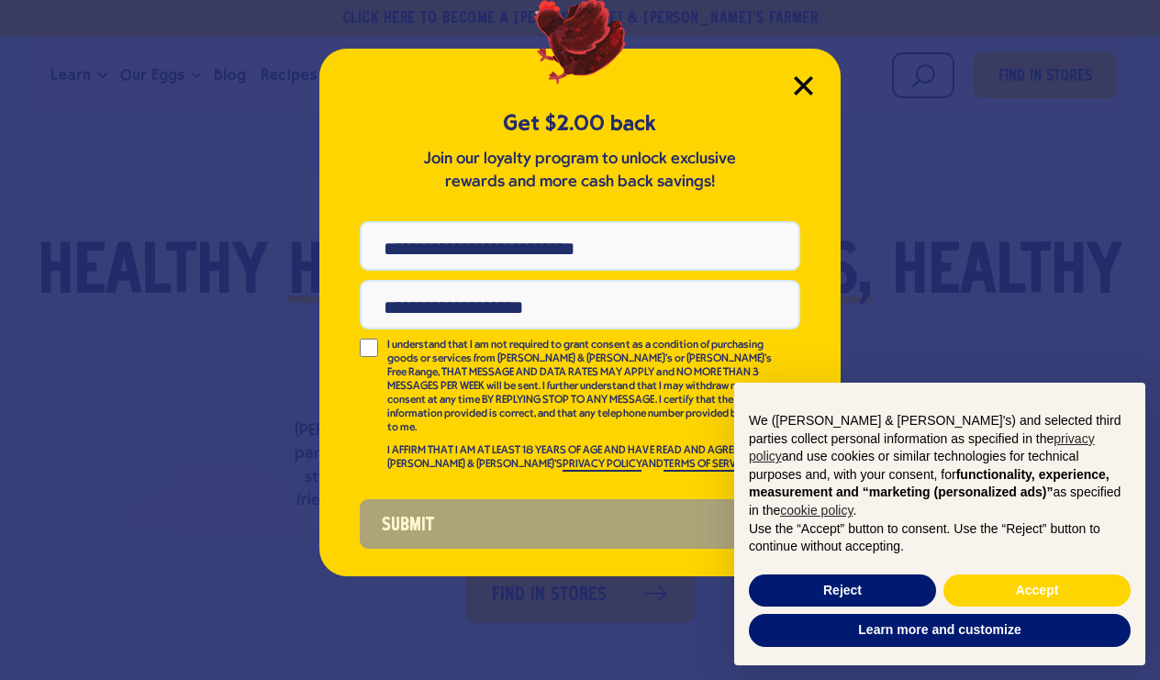
click at [804, 84] on icon "Close Modal" at bounding box center [803, 85] width 17 height 17
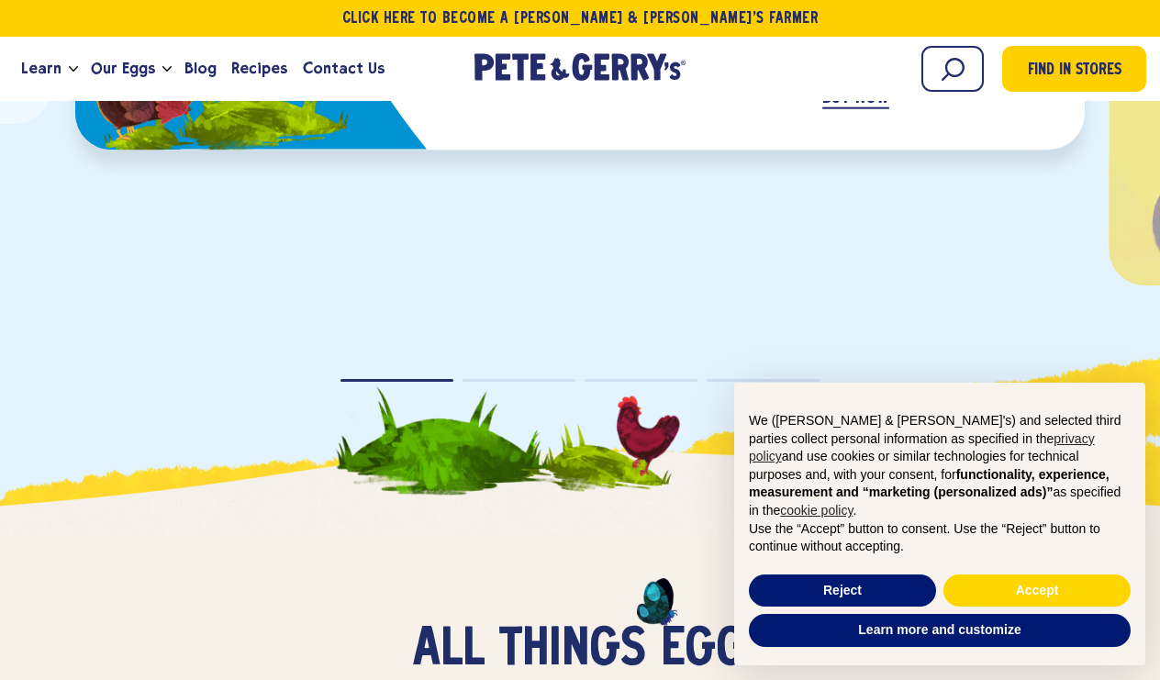
scroll to position [3303, 0]
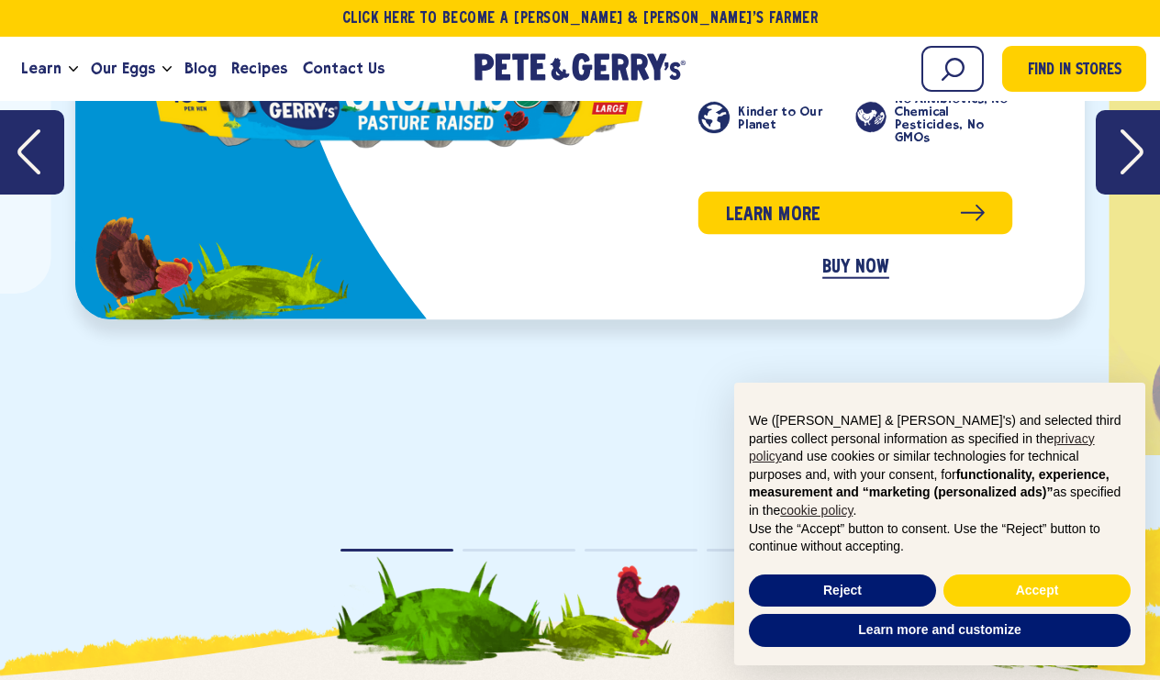
click at [834, 261] on link "BUY NOW" at bounding box center [855, 268] width 67 height 21
